Goal: Navigation & Orientation: Find specific page/section

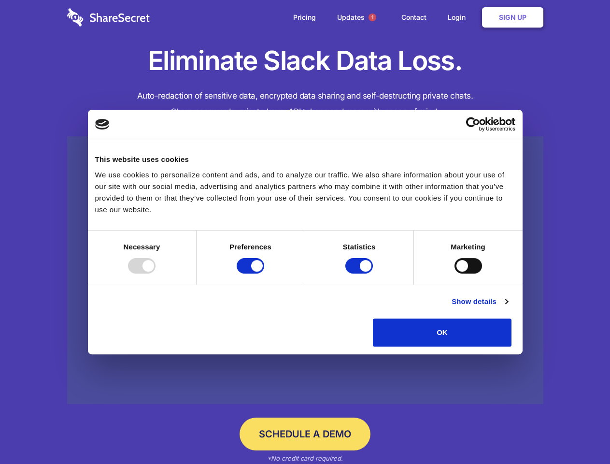
click at [156, 274] on div at bounding box center [142, 265] width 28 height 15
click at [264, 274] on input "Preferences" at bounding box center [251, 265] width 28 height 15
checkbox input "false"
click at [361, 274] on input "Statistics" at bounding box center [360, 265] width 28 height 15
checkbox input "false"
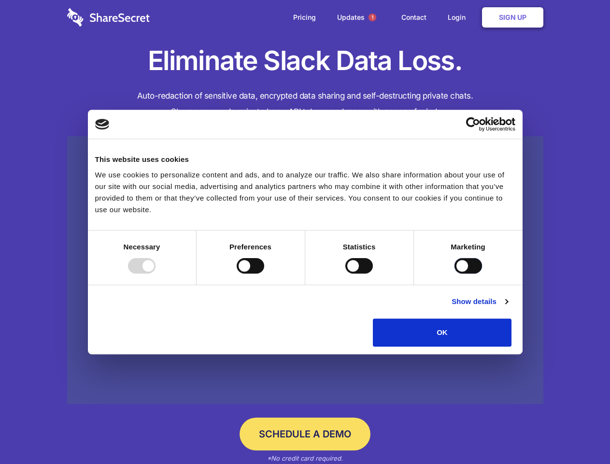
click at [455, 274] on input "Marketing" at bounding box center [469, 265] width 28 height 15
checkbox input "true"
click at [508, 307] on link "Show details" at bounding box center [480, 302] width 56 height 12
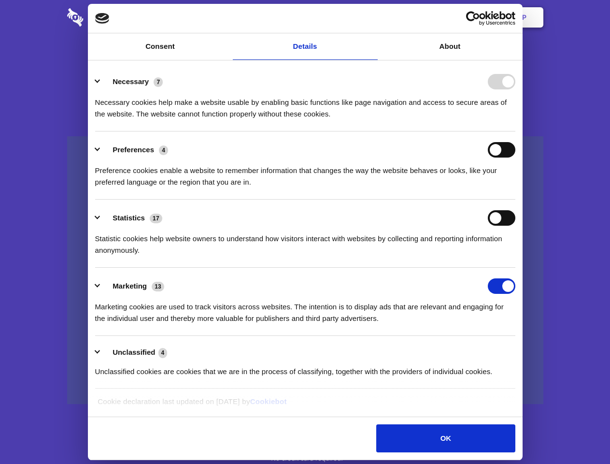
click at [516, 131] on li "Necessary 7 Necessary cookies help make a website usable by enabling basic func…" at bounding box center [305, 97] width 420 height 68
click at [372, 17] on span "1" at bounding box center [373, 18] width 8 height 8
